Goal: Information Seeking & Learning: Learn about a topic

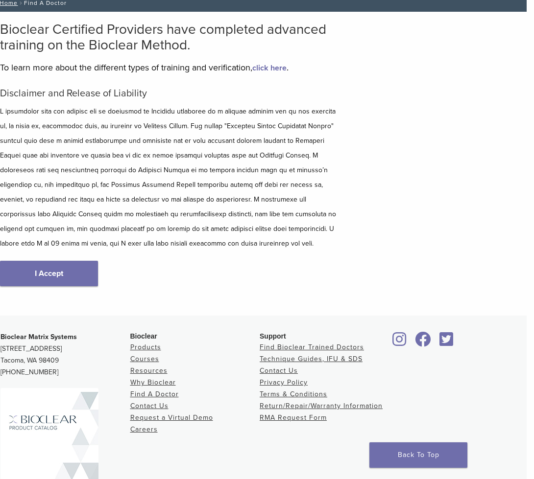
scroll to position [71, 7]
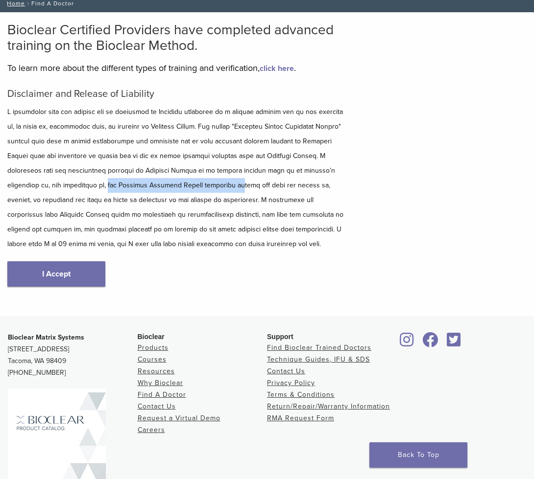
drag, startPoint x: 98, startPoint y: 189, endPoint x: 20, endPoint y: 183, distance: 78.6
click at [0, 184] on html "US [PHONE_NUMBER] Search My Account 0 items Cart No products in the cart. Back …" at bounding box center [267, 239] width 534 height 621
click at [248, 203] on p at bounding box center [177, 178] width 341 height 147
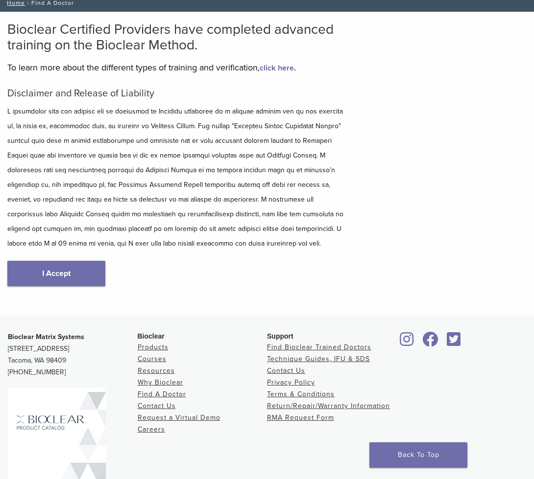
drag, startPoint x: 85, startPoint y: 274, endPoint x: 119, endPoint y: 263, distance: 35.5
click at [85, 274] on link "I Accept" at bounding box center [56, 273] width 98 height 25
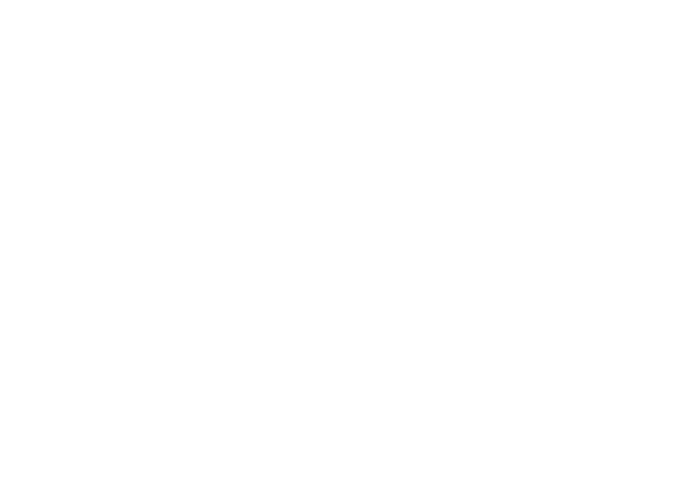
scroll to position [48, 0]
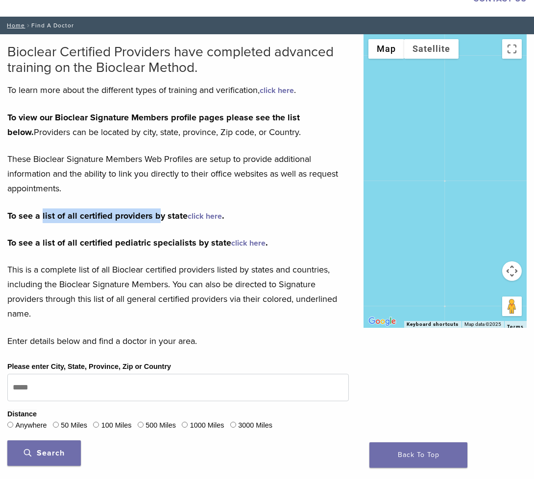
drag, startPoint x: 45, startPoint y: 217, endPoint x: 173, endPoint y: 215, distance: 128.8
click at [156, 215] on strong "To see a list of all certified providers by state click here ." at bounding box center [115, 216] width 217 height 11
click at [192, 215] on link "click here" at bounding box center [205, 217] width 34 height 10
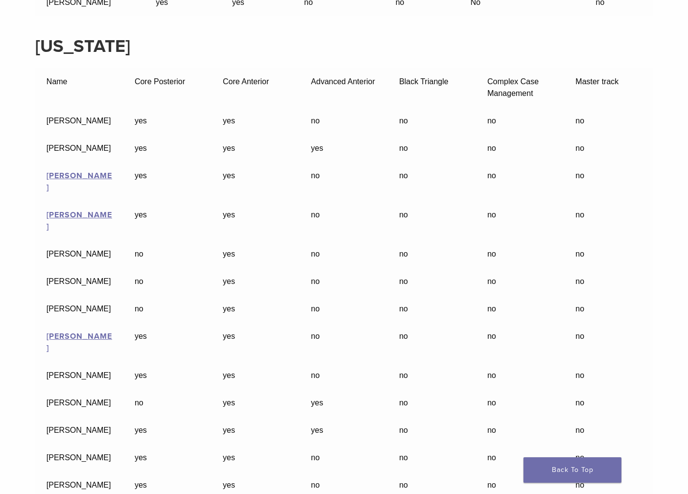
scroll to position [1315, 3]
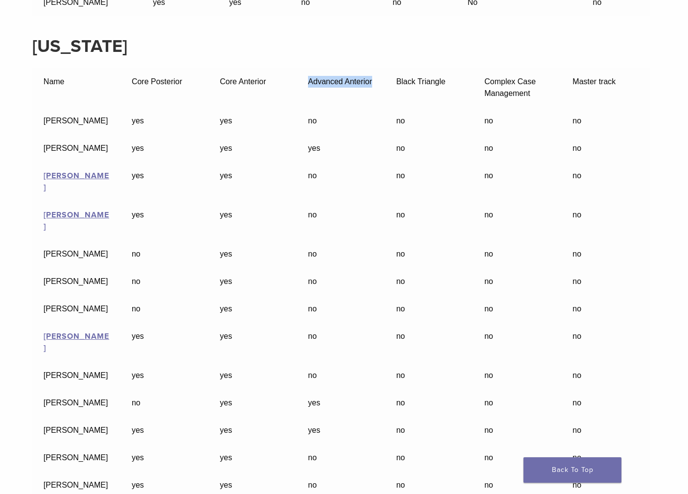
drag, startPoint x: 308, startPoint y: 60, endPoint x: 374, endPoint y: 62, distance: 66.6
click at [374, 68] on td "Advanced Anterior" at bounding box center [341, 87] width 88 height 39
click at [332, 68] on td "Advanced Anterior" at bounding box center [341, 87] width 88 height 39
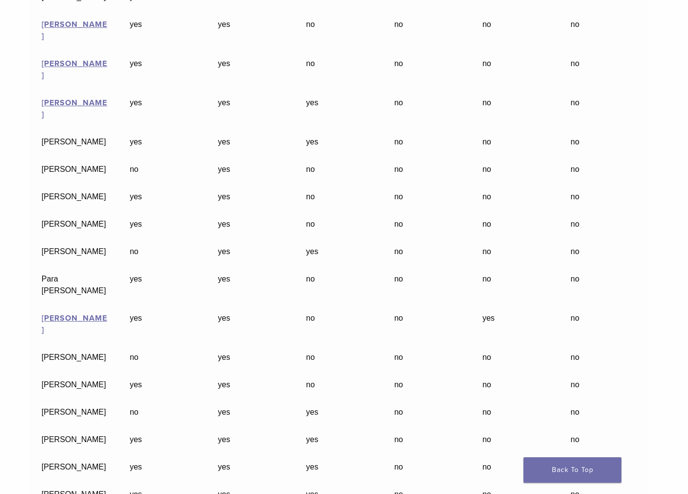
scroll to position [4069, 5]
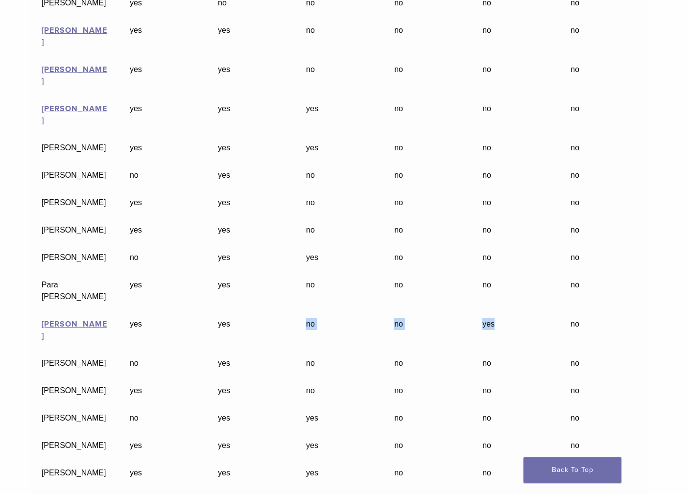
drag, startPoint x: 304, startPoint y: 139, endPoint x: 504, endPoint y: 144, distance: 200.9
click at [510, 311] on tr "Philip Shindler yes yes no no yes no" at bounding box center [339, 330] width 618 height 39
drag, startPoint x: 497, startPoint y: 142, endPoint x: 365, endPoint y: 145, distance: 132.3
click at [497, 311] on td "yes" at bounding box center [516, 330] width 88 height 39
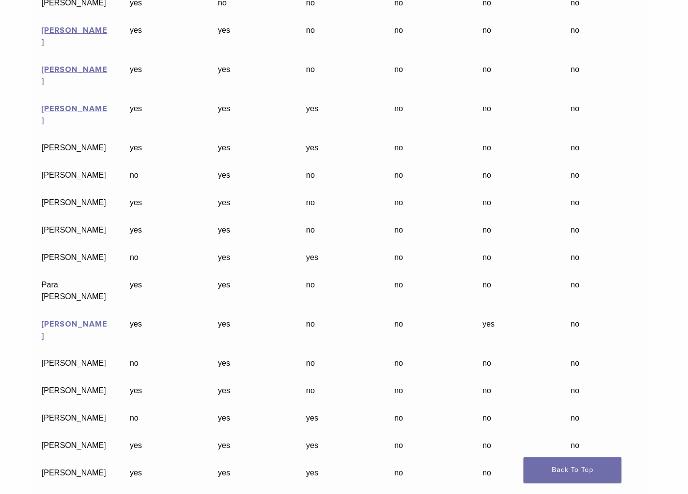
click at [88, 319] on link "Philip Shindler" at bounding box center [75, 330] width 66 height 22
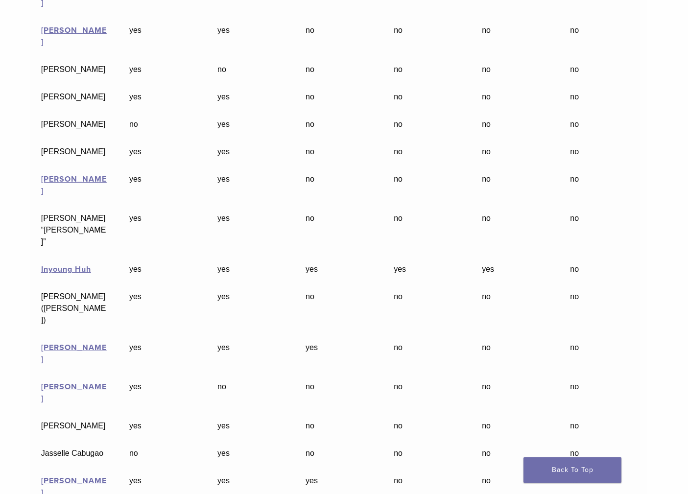
scroll to position [2291, 5]
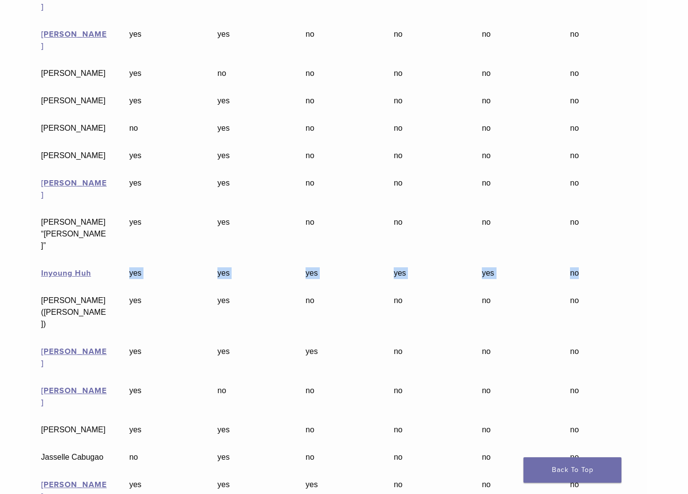
drag, startPoint x: 128, startPoint y: 165, endPoint x: 606, endPoint y: 173, distance: 477.6
click at [533, 260] on tr "Inyoung Huh yes yes yes yes yes no" at bounding box center [339, 273] width 618 height 27
drag, startPoint x: 581, startPoint y: 167, endPoint x: 570, endPoint y: 166, distance: 10.8
click at [533, 260] on td "no" at bounding box center [603, 273] width 88 height 27
drag, startPoint x: 573, startPoint y: 165, endPoint x: 597, endPoint y: 164, distance: 23.5
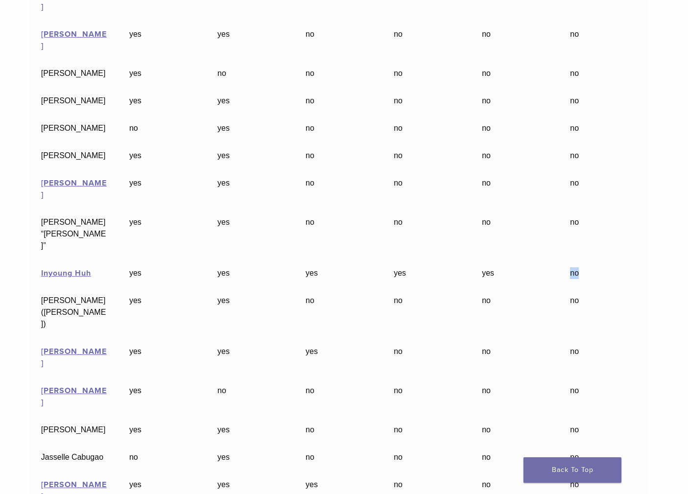
click at [533, 260] on td "no" at bounding box center [603, 273] width 88 height 27
drag, startPoint x: 484, startPoint y: 168, endPoint x: 484, endPoint y: 163, distance: 5.4
click at [484, 260] on td "yes" at bounding box center [515, 273] width 88 height 27
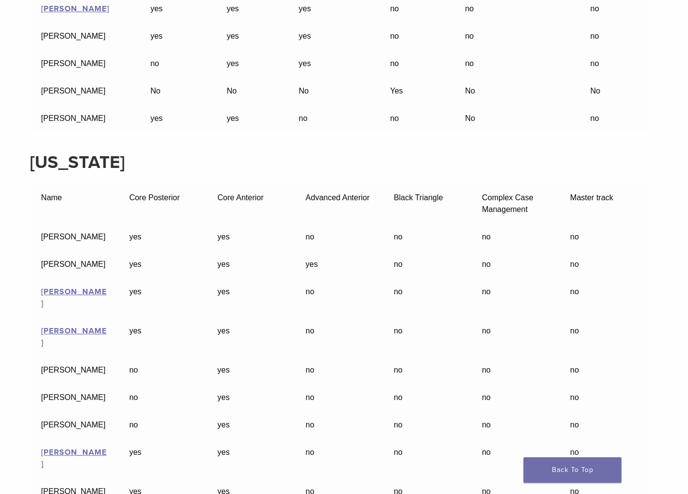
scroll to position [1200, 5]
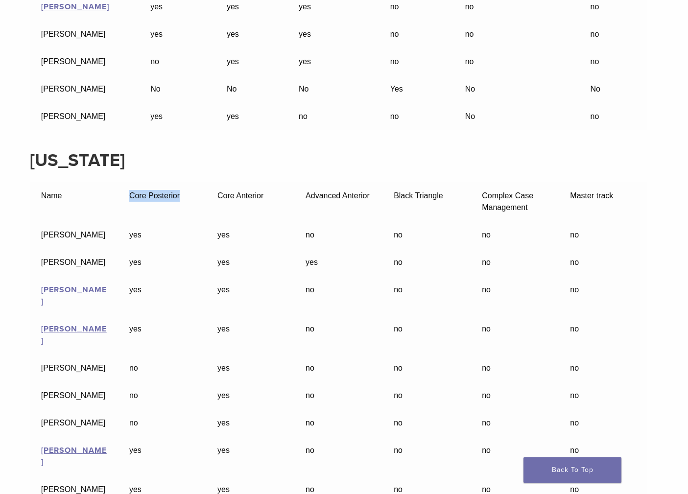
drag, startPoint x: 124, startPoint y: 175, endPoint x: 212, endPoint y: 172, distance: 87.7
click at [193, 182] on td "Core Posterior" at bounding box center [162, 201] width 88 height 39
drag, startPoint x: 213, startPoint y: 172, endPoint x: 286, endPoint y: 175, distance: 72.5
click at [286, 182] on td "Core Anterior" at bounding box center [250, 201] width 88 height 39
drag, startPoint x: 305, startPoint y: 176, endPoint x: 370, endPoint y: 174, distance: 64.7
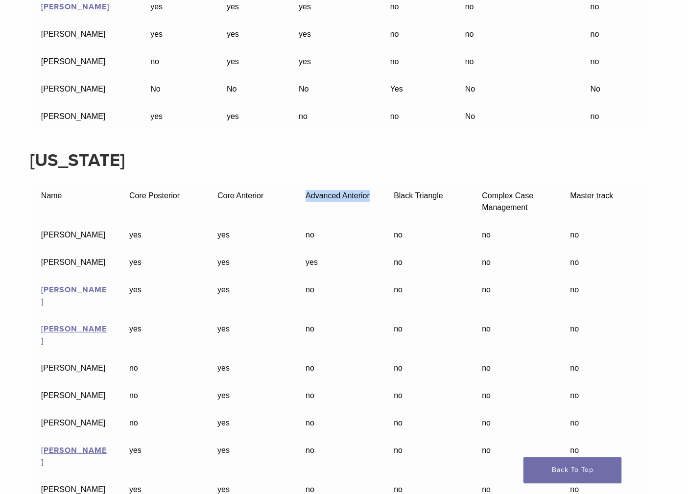
click at [370, 182] on td "Advanced Anterior" at bounding box center [338, 201] width 88 height 39
click at [306, 182] on td "Advanced Anterior" at bounding box center [338, 201] width 88 height 39
drag, startPoint x: 354, startPoint y: 174, endPoint x: 374, endPoint y: 175, distance: 20.6
click at [376, 182] on td "Advanced Anterior" at bounding box center [338, 201] width 88 height 39
drag, startPoint x: 483, startPoint y: 175, endPoint x: 571, endPoint y: 177, distance: 87.2
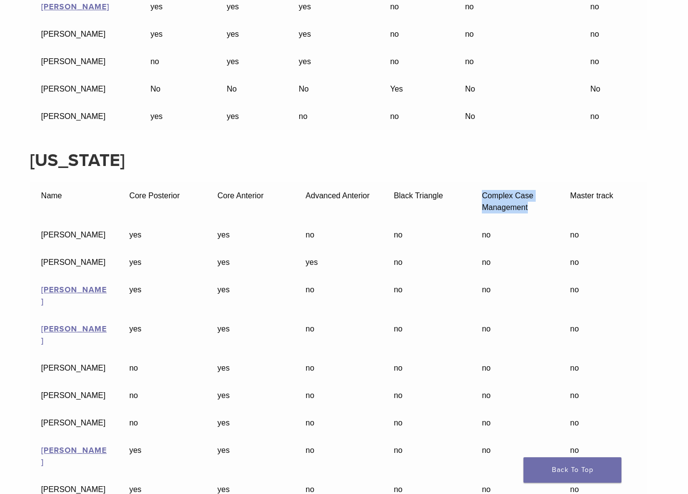
click at [533, 182] on td "Complex Case Management" at bounding box center [515, 201] width 88 height 39
drag, startPoint x: 577, startPoint y: 175, endPoint x: 638, endPoint y: 180, distance: 61.4
click at [533, 182] on td "Master track" at bounding box center [603, 201] width 88 height 39
click at [533, 185] on td "Complex Case Management" at bounding box center [515, 201] width 88 height 39
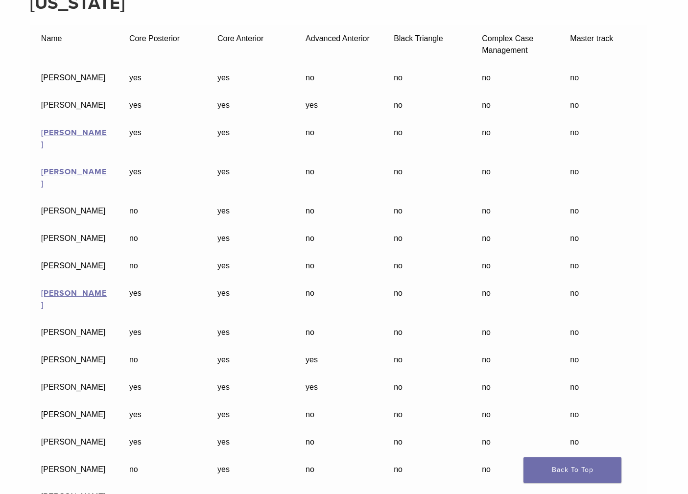
scroll to position [1300, 5]
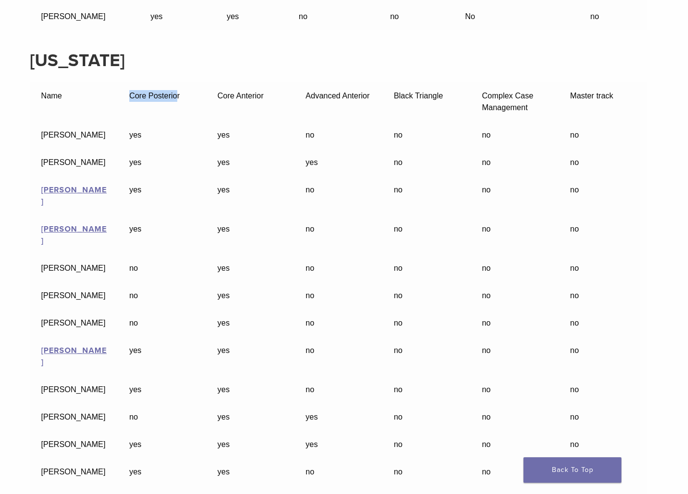
drag, startPoint x: 128, startPoint y: 74, endPoint x: 210, endPoint y: 76, distance: 81.3
click at [178, 82] on td "Core Posterior" at bounding box center [162, 101] width 88 height 39
drag, startPoint x: 215, startPoint y: 76, endPoint x: 299, endPoint y: 76, distance: 83.3
click at [264, 82] on td "Core Anterior" at bounding box center [250, 101] width 88 height 39
drag, startPoint x: 305, startPoint y: 75, endPoint x: 378, endPoint y: 80, distance: 73.1
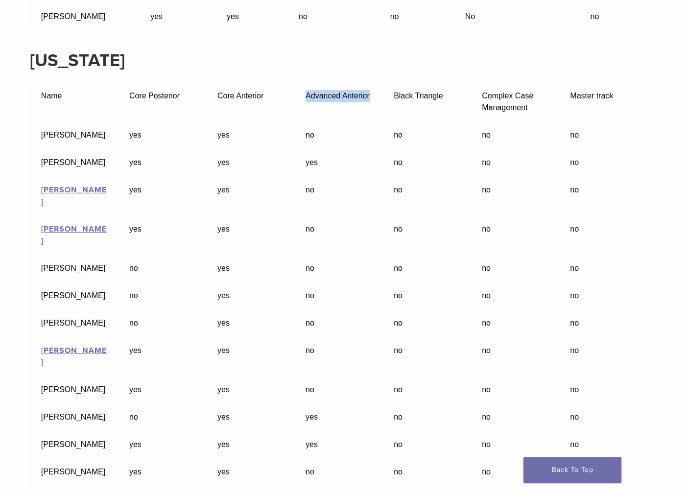
click at [378, 82] on td "Advanced Anterior" at bounding box center [338, 101] width 88 height 39
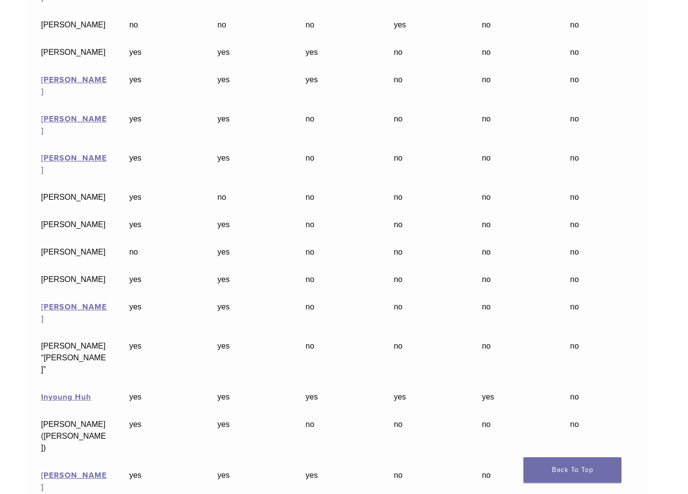
scroll to position [2169, 5]
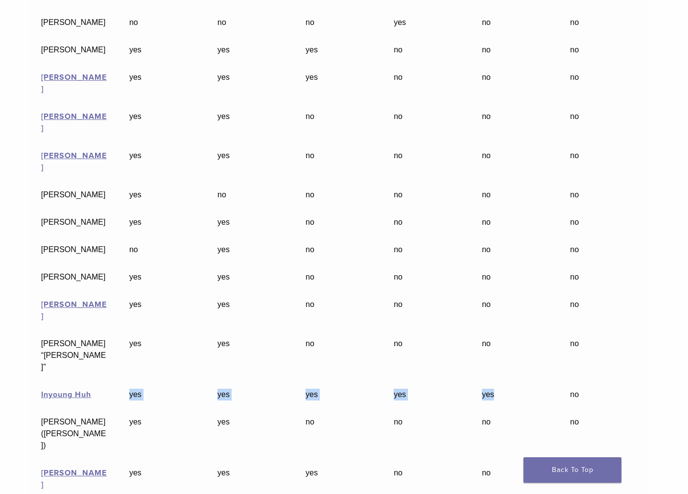
drag, startPoint x: 126, startPoint y: 286, endPoint x: 545, endPoint y: 281, distance: 418.3
click at [519, 381] on tr "Inyoung Huh yes yes yes yes yes no" at bounding box center [339, 394] width 618 height 27
click at [533, 381] on td "no" at bounding box center [603, 394] width 88 height 27
drag, startPoint x: 572, startPoint y: 287, endPoint x: 583, endPoint y: 286, distance: 11.3
click at [533, 381] on td "no" at bounding box center [603, 394] width 88 height 27
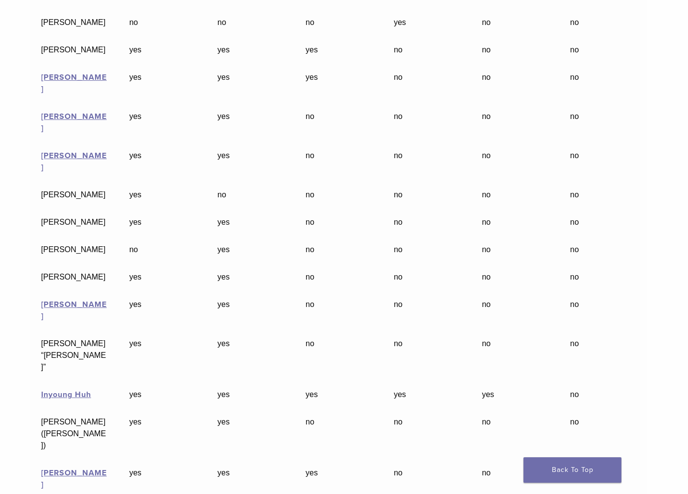
click at [479, 381] on td "yes" at bounding box center [515, 394] width 88 height 27
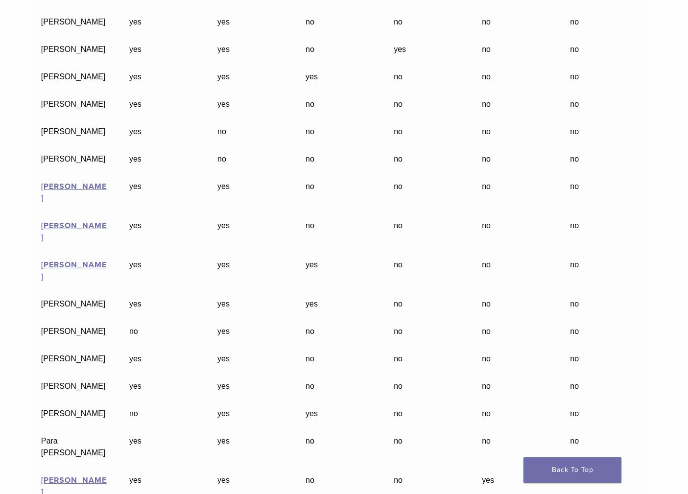
scroll to position [3936, 5]
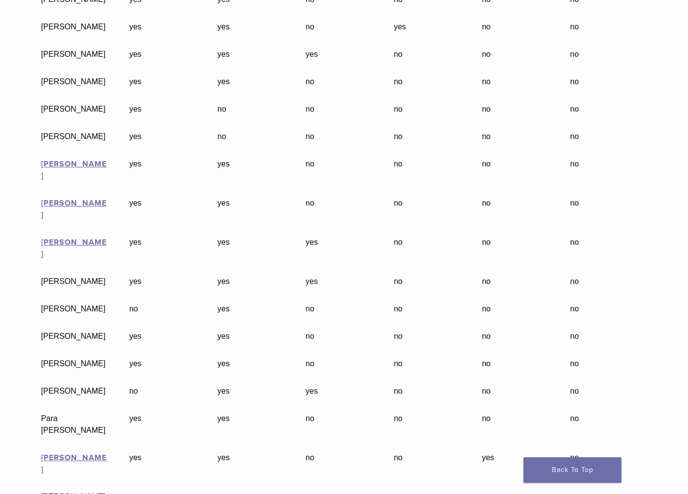
click at [483, 444] on td "yes" at bounding box center [515, 463] width 88 height 39
drag, startPoint x: 483, startPoint y: 269, endPoint x: 502, endPoint y: 271, distance: 19.2
click at [502, 444] on td "yes" at bounding box center [515, 463] width 88 height 39
drag, startPoint x: 310, startPoint y: 271, endPoint x: 456, endPoint y: 278, distance: 147.1
click at [411, 444] on tr "Philip Shindler yes yes no no yes no" at bounding box center [339, 463] width 618 height 39
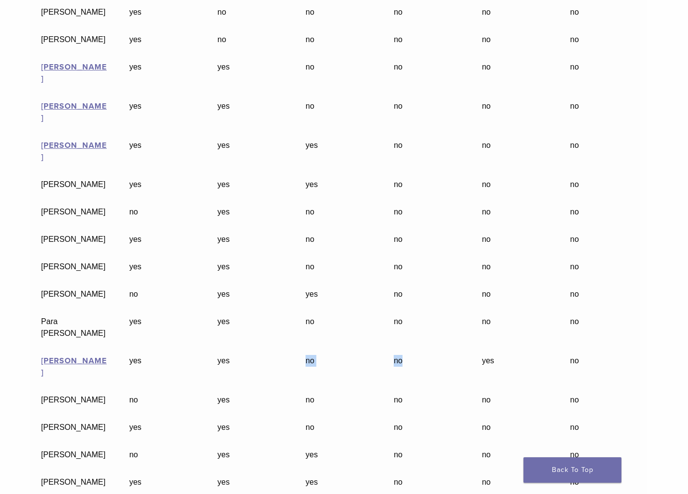
scroll to position [4040, 5]
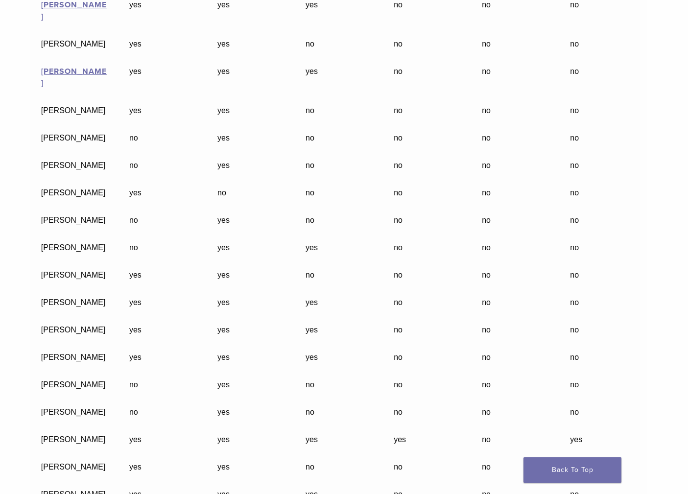
click at [511, 454] on td "no" at bounding box center [515, 467] width 88 height 27
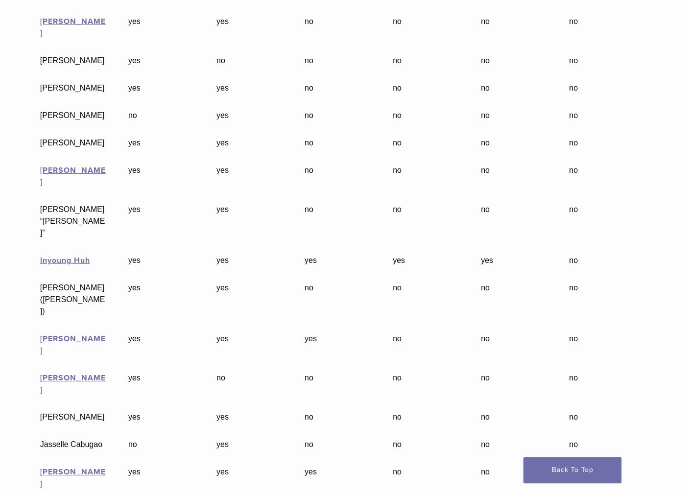
scroll to position [2303, 6]
drag, startPoint x: 129, startPoint y: 152, endPoint x: 517, endPoint y: 151, distance: 387.9
click at [502, 247] on tr "Inyoung Huh yes yes yes yes yes no" at bounding box center [338, 260] width 618 height 27
drag, startPoint x: 570, startPoint y: 150, endPoint x: 582, endPoint y: 152, distance: 12.3
click at [533, 247] on td "no" at bounding box center [602, 260] width 88 height 27
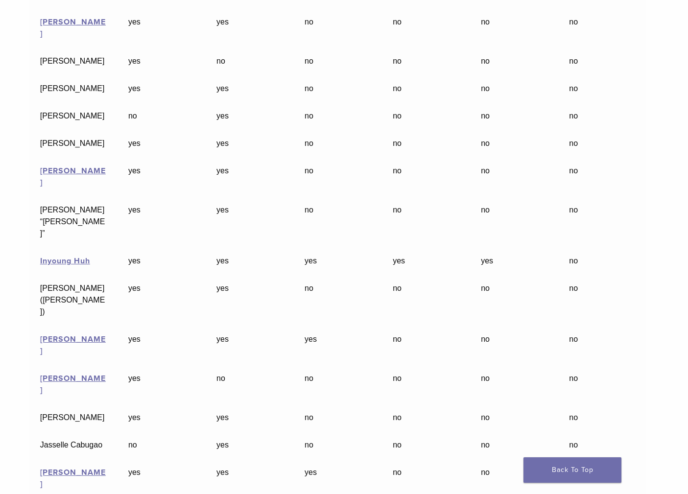
click at [533, 247] on td "no" at bounding box center [602, 260] width 88 height 27
drag, startPoint x: 569, startPoint y: 151, endPoint x: 582, endPoint y: 152, distance: 13.3
click at [533, 247] on td "no" at bounding box center [602, 260] width 88 height 27
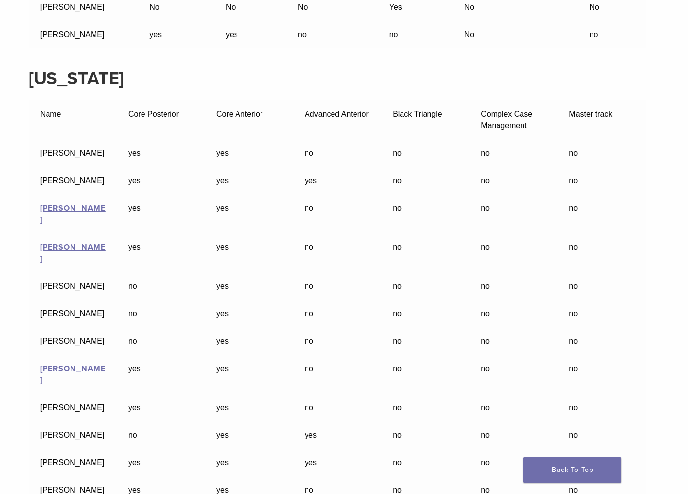
scroll to position [1261, 6]
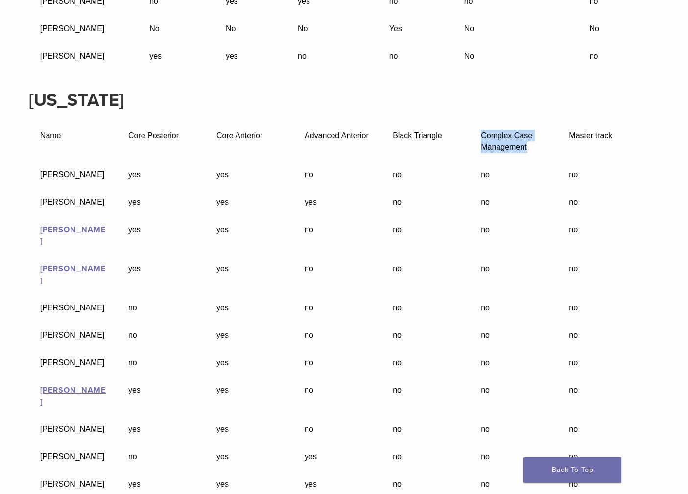
drag, startPoint x: 481, startPoint y: 112, endPoint x: 531, endPoint y: 124, distance: 51.0
click at [531, 124] on td "Complex Case Management" at bounding box center [514, 141] width 88 height 39
copy td "Complex Case Management"
click at [484, 122] on td "Complex Case Management" at bounding box center [514, 141] width 88 height 39
click at [533, 161] on td "no" at bounding box center [602, 174] width 88 height 27
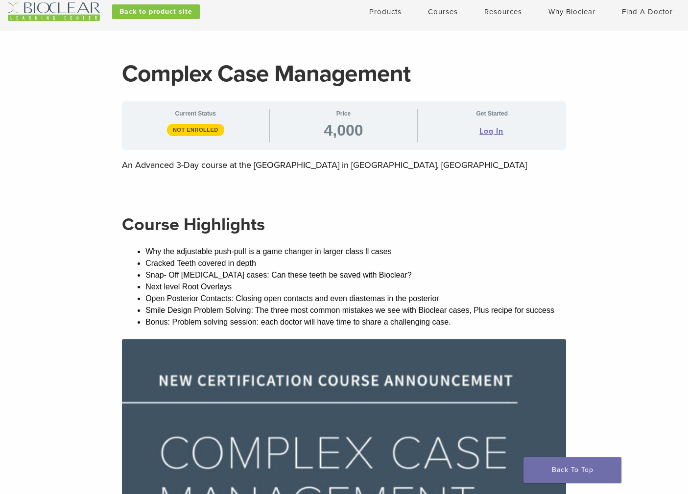
scroll to position [48, 0]
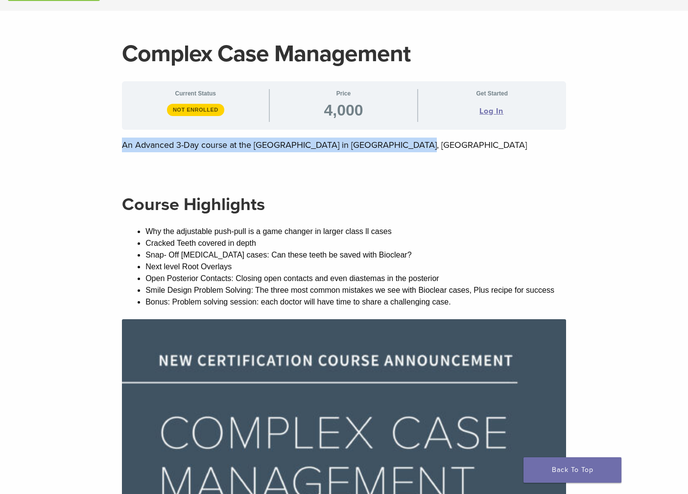
drag, startPoint x: 122, startPoint y: 143, endPoint x: 416, endPoint y: 146, distance: 293.4
click at [416, 146] on p "An Advanced 3-Day course at the Bioclear Learning Center in Tacoma, WA" at bounding box center [344, 145] width 444 height 15
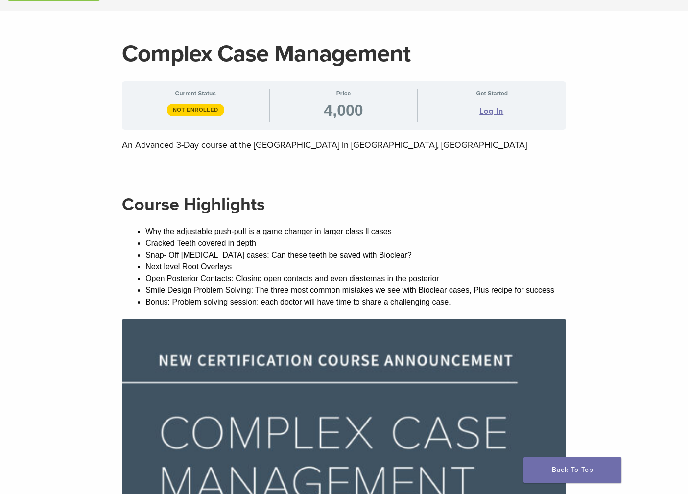
click at [416, 146] on p "An Advanced 3-Day course at the Bioclear Learning Center in Tacoma, WA" at bounding box center [344, 145] width 444 height 15
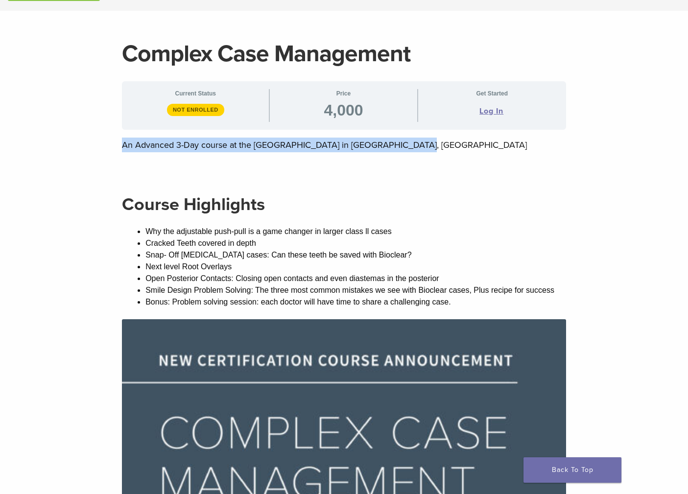
drag, startPoint x: 124, startPoint y: 142, endPoint x: 404, endPoint y: 172, distance: 280.9
click at [501, 144] on p "An Advanced 3-Day course at the Bioclear Learning Center in Tacoma, WA" at bounding box center [344, 145] width 444 height 15
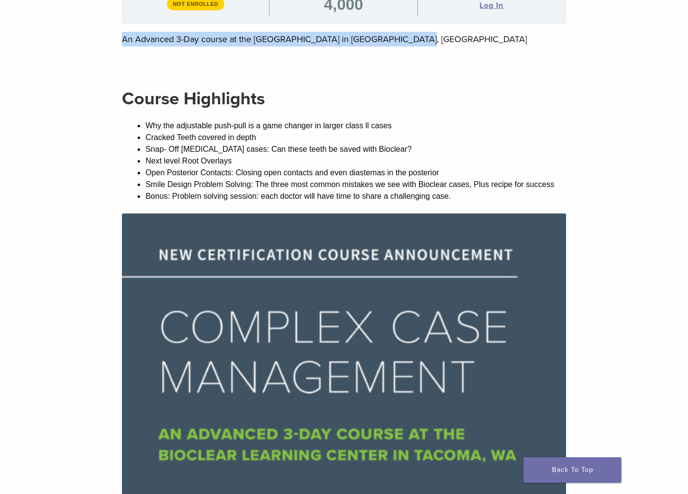
scroll to position [158, 0]
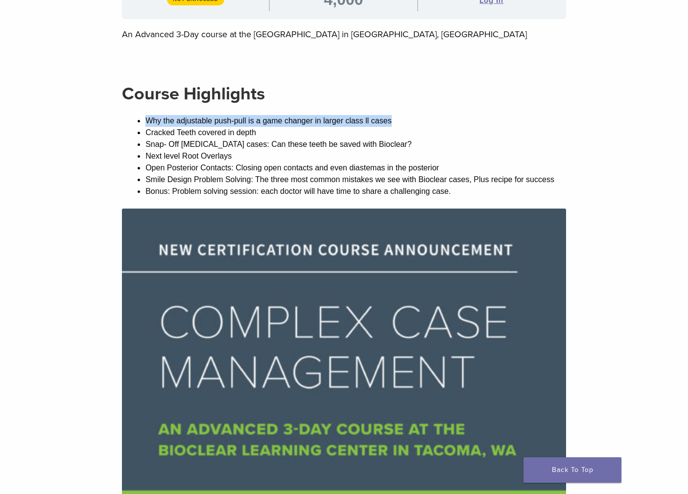
drag, startPoint x: 190, startPoint y: 120, endPoint x: 401, endPoint y: 121, distance: 211.1
click at [402, 121] on li "Why the adjustable push-pull is a game changer in larger class ll cases" at bounding box center [355, 121] width 421 height 12
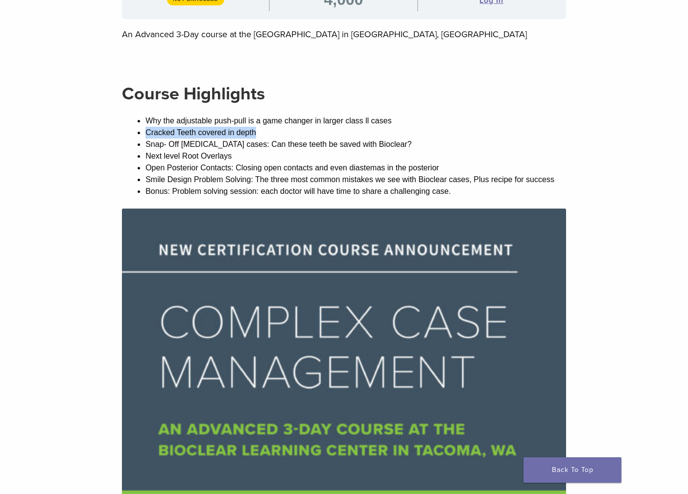
drag, startPoint x: 139, startPoint y: 133, endPoint x: 239, endPoint y: 140, distance: 100.1
click at [264, 133] on li "Cracked Teeth covered in depth" at bounding box center [355, 133] width 421 height 12
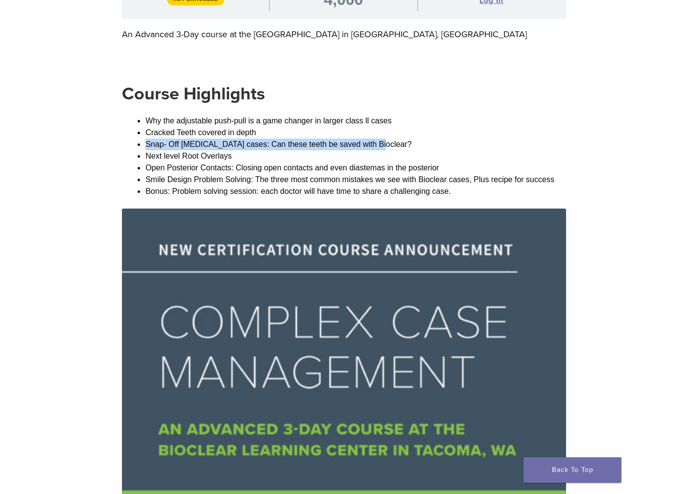
drag, startPoint x: 143, startPoint y: 143, endPoint x: 385, endPoint y: 145, distance: 241.5
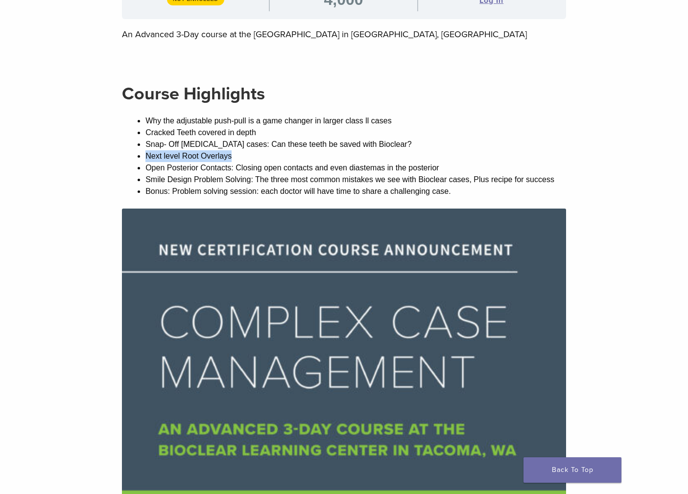
drag, startPoint x: 146, startPoint y: 155, endPoint x: 234, endPoint y: 153, distance: 88.2
click at [234, 153] on li "Next level Root Overlays" at bounding box center [355, 156] width 421 height 12
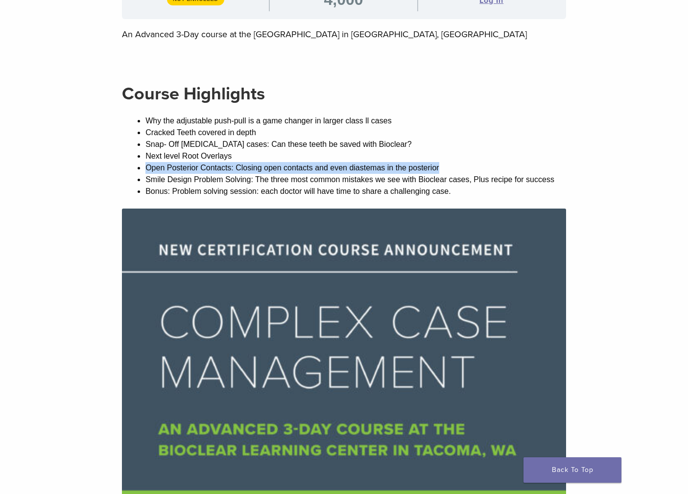
drag, startPoint x: 143, startPoint y: 165, endPoint x: 414, endPoint y: 170, distance: 270.9
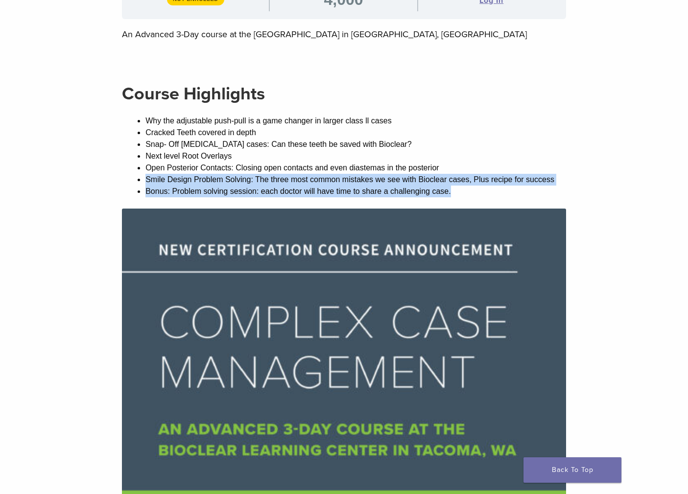
drag, startPoint x: 147, startPoint y: 179, endPoint x: 504, endPoint y: 191, distance: 357.7
click at [506, 191] on ul "Why the adjustable push-pull is a game changer in larger class ll cases Cracked…" at bounding box center [355, 156] width 421 height 82
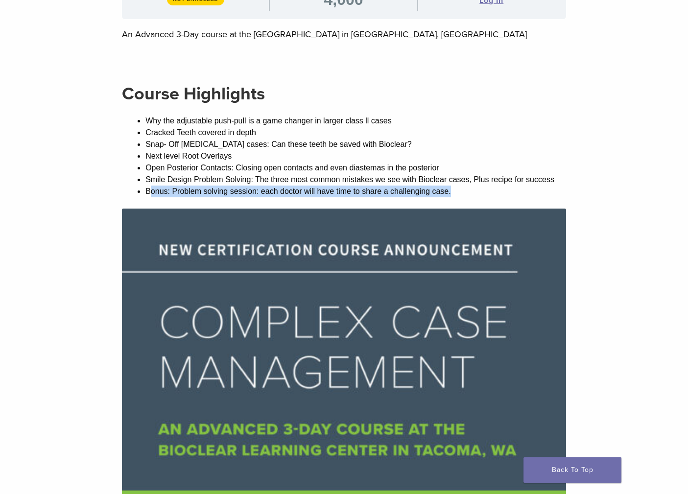
drag, startPoint x: 148, startPoint y: 190, endPoint x: 497, endPoint y: 191, distance: 348.7
click at [497, 191] on li "Bonus: Problem solving session: each doctor will have time to share a challengi…" at bounding box center [355, 192] width 421 height 12
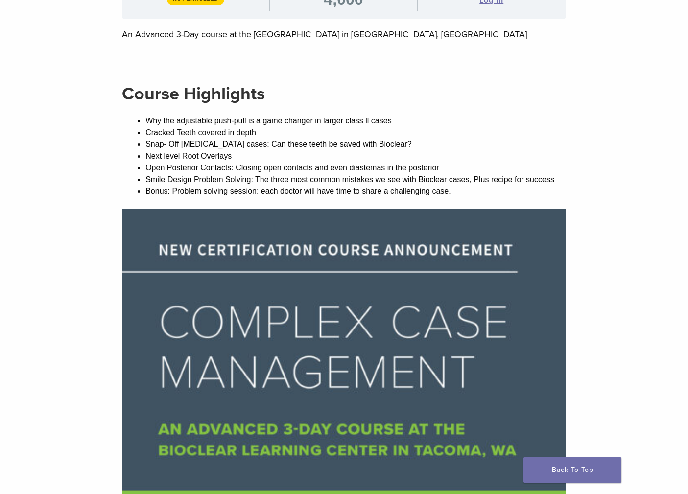
drag, startPoint x: 497, startPoint y: 191, endPoint x: 388, endPoint y: 184, distance: 109.5
click at [497, 191] on li "Bonus: Problem solving session: each doctor will have time to share a challengi…" at bounding box center [355, 192] width 421 height 12
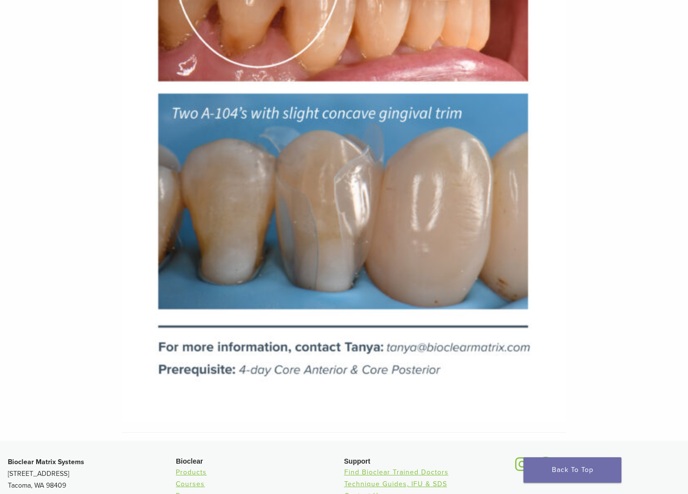
scroll to position [3323, 0]
